Goal: Task Accomplishment & Management: Use online tool/utility

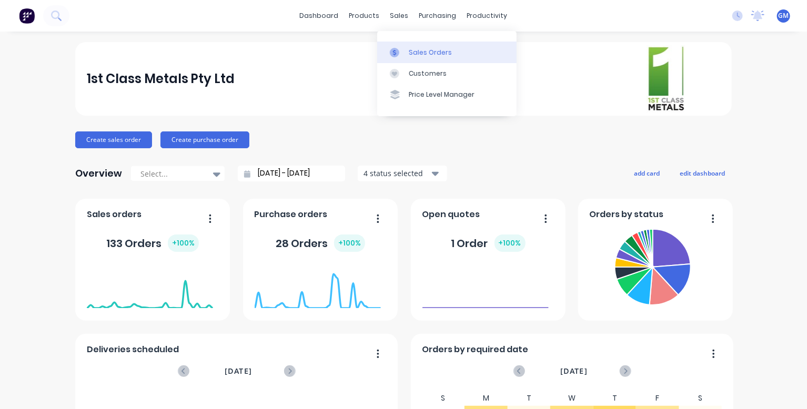
click at [406, 53] on div at bounding box center [398, 52] width 16 height 9
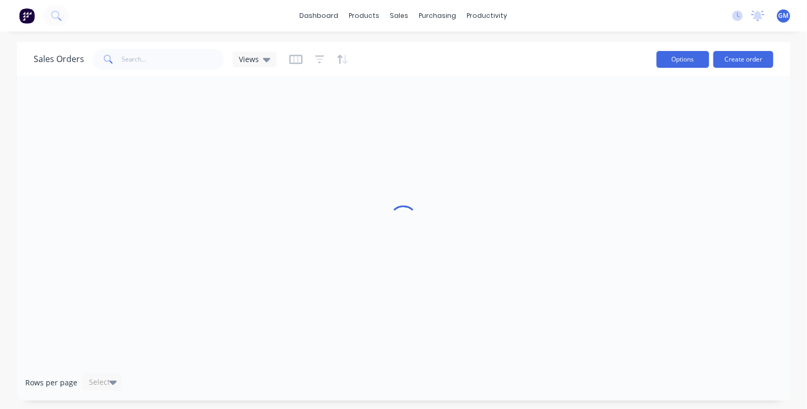
click at [657, 58] on button "Options" at bounding box center [683, 59] width 53 height 17
click at [597, 47] on div "Sales Orders Default Filters: Sorting: Reset" at bounding box center [341, 59] width 615 height 26
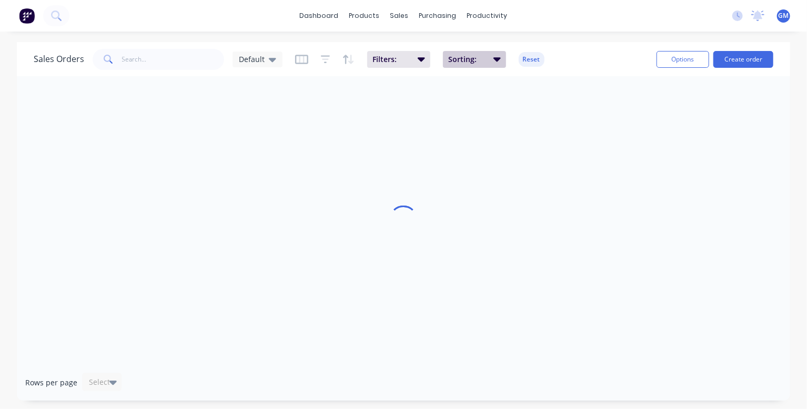
click at [501, 59] on icon "button" at bounding box center [497, 59] width 7 height 4
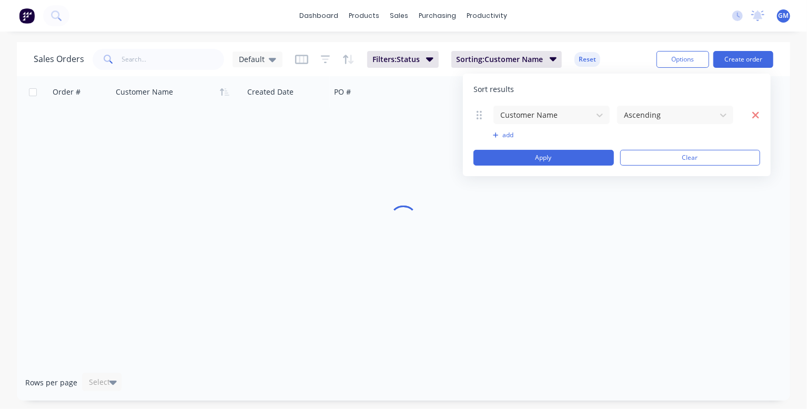
click at [758, 115] on icon "button" at bounding box center [756, 115] width 8 height 11
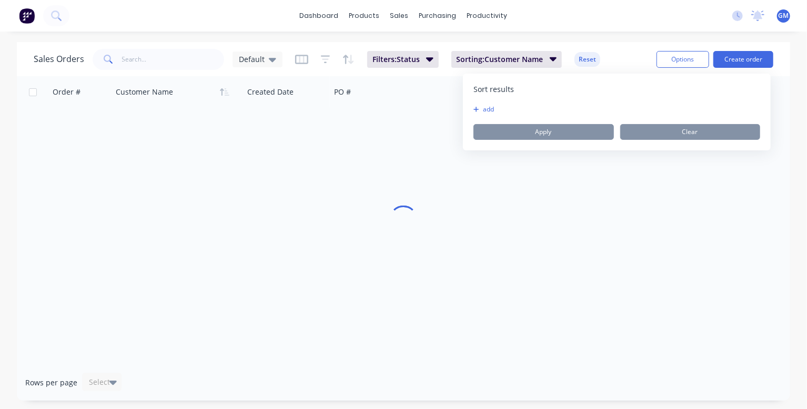
click at [443, 49] on div "Sales Orders Default Filters: Status Sorting: Customer Name Reset" at bounding box center [341, 59] width 615 height 26
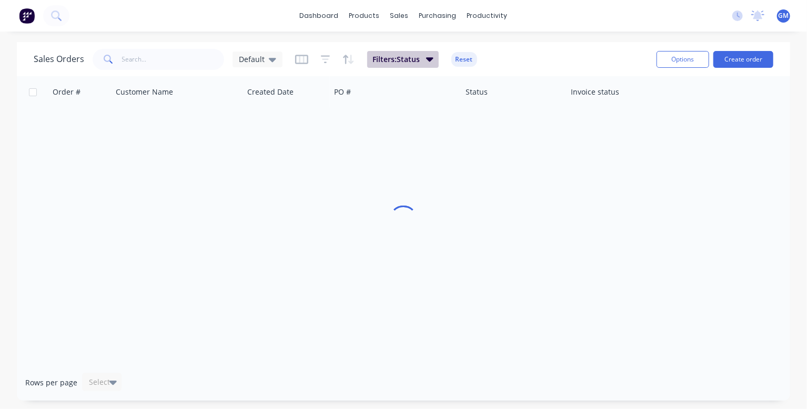
click at [434, 57] on icon "button" at bounding box center [429, 59] width 7 height 12
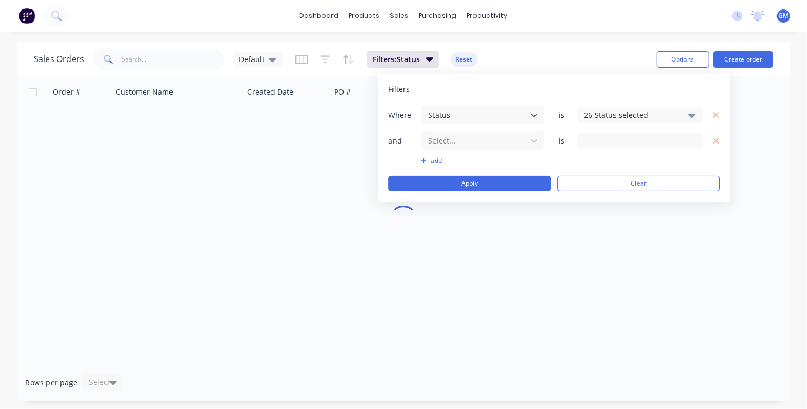
click at [692, 114] on icon at bounding box center [692, 116] width 7 height 4
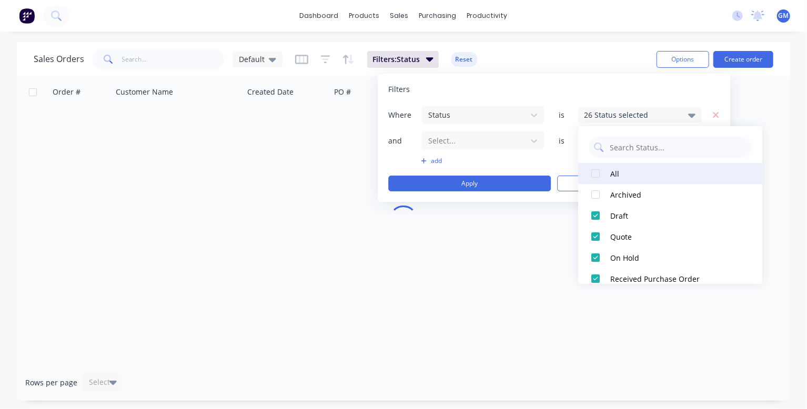
click at [594, 176] on div at bounding box center [595, 173] width 21 height 21
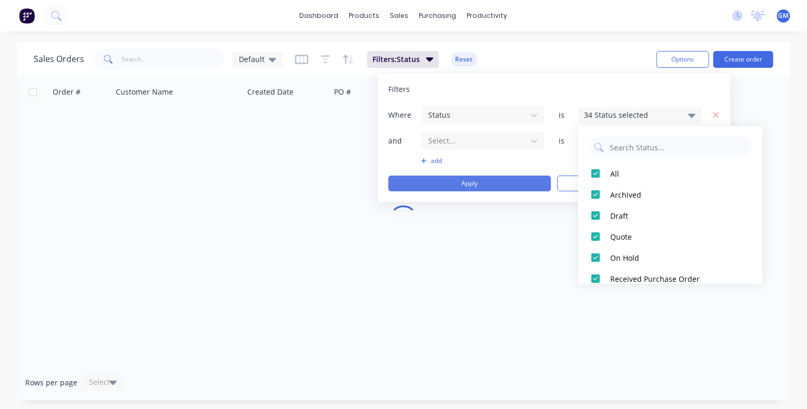
click at [511, 183] on button "Apply" at bounding box center [469, 184] width 163 height 16
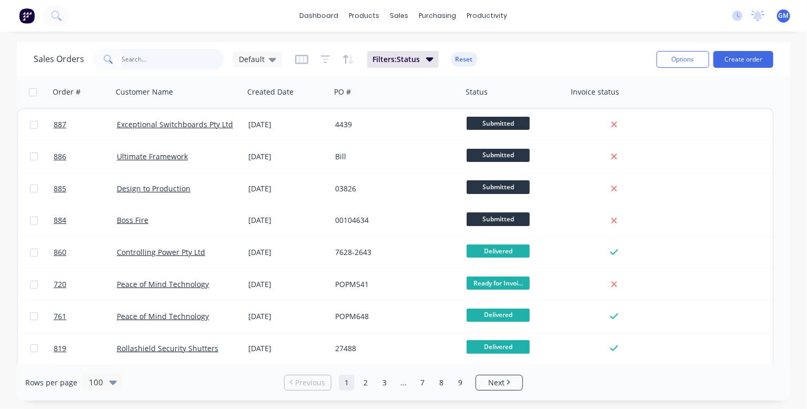
click at [158, 61] on input "text" at bounding box center [173, 59] width 103 height 21
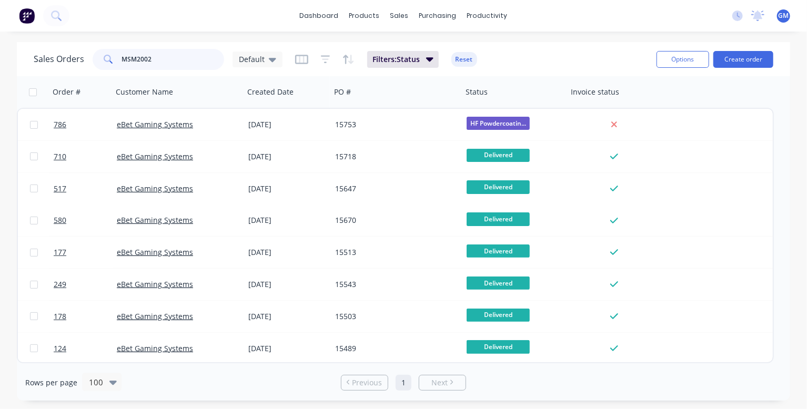
type input "MSM2002"
click at [587, 29] on div "dashboard products sales purchasing productivity dashboard products Product Cat…" at bounding box center [403, 16] width 807 height 32
